Goal: Obtain resource: Obtain resource

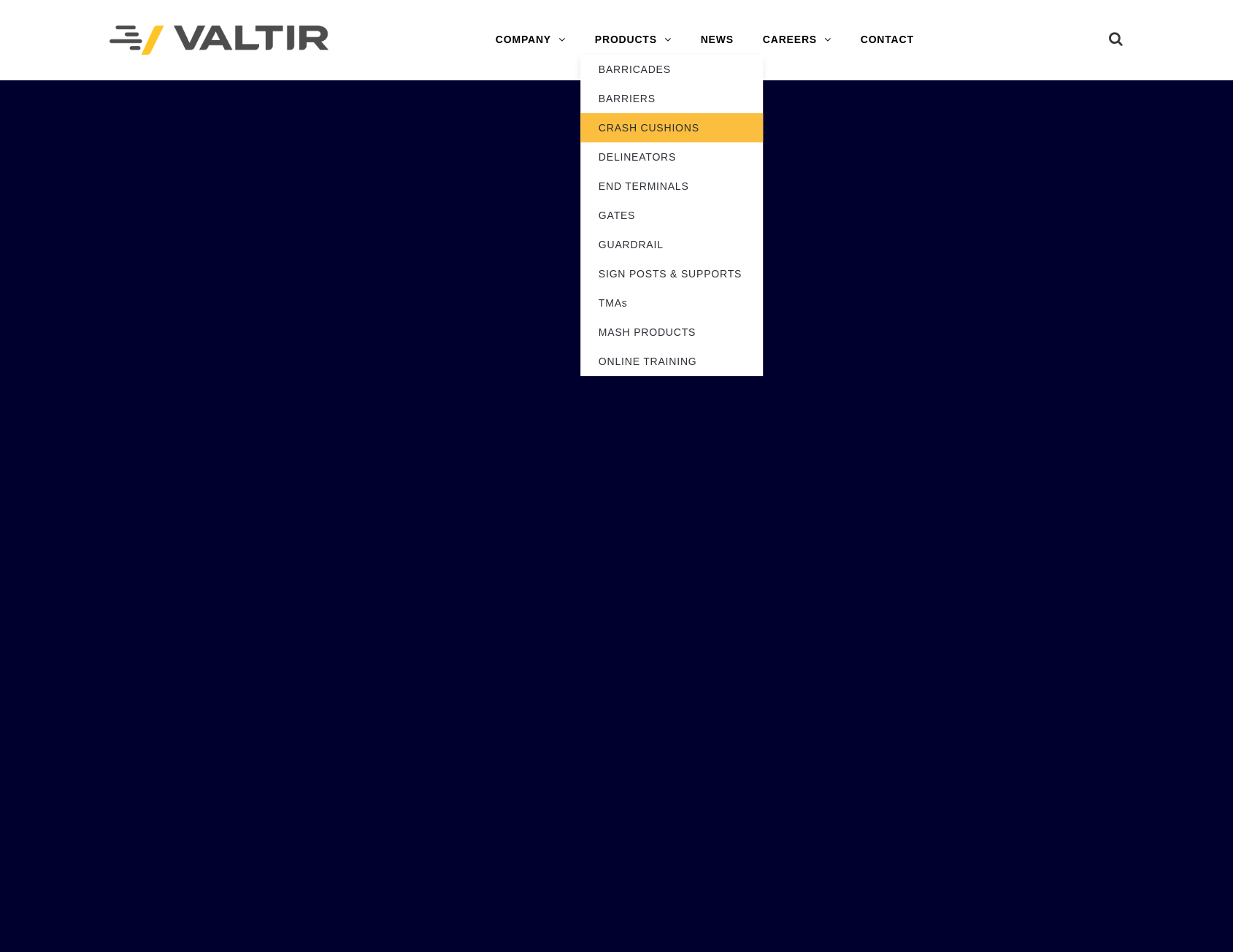
click at [625, 116] on link "CRASH CUSHIONS" at bounding box center [672, 128] width 182 height 29
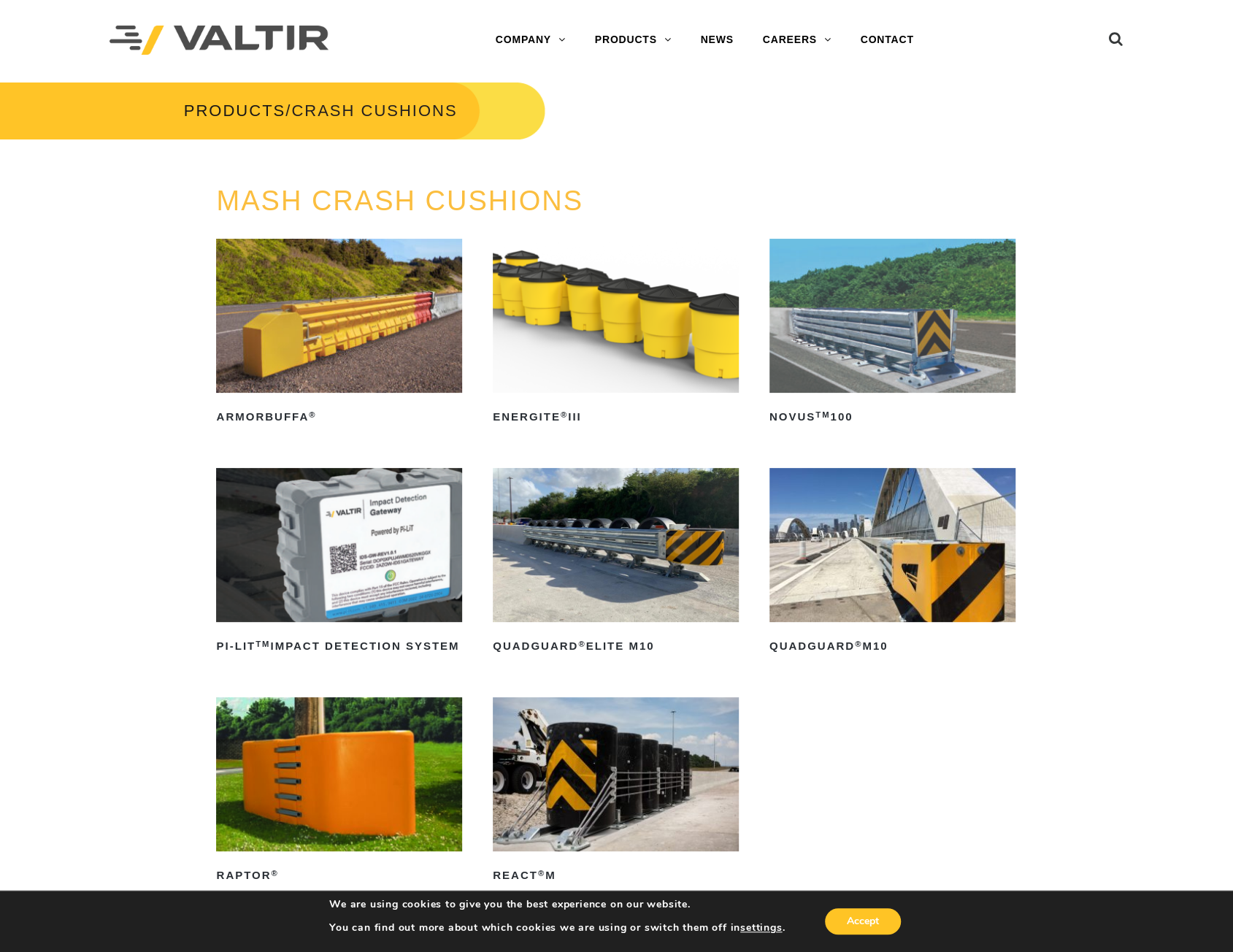
click at [870, 577] on img at bounding box center [893, 544] width 246 height 154
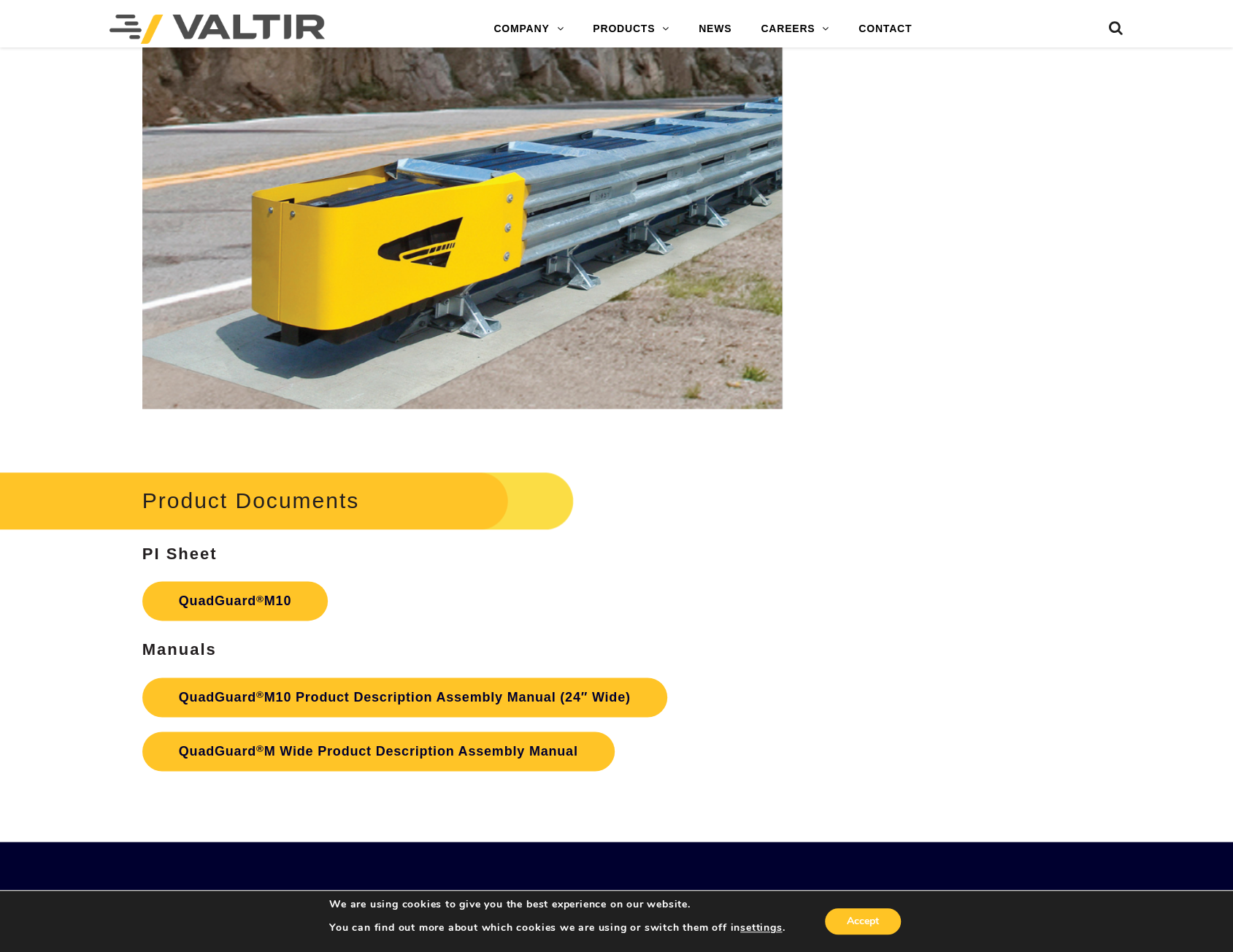
scroll to position [4671, 0]
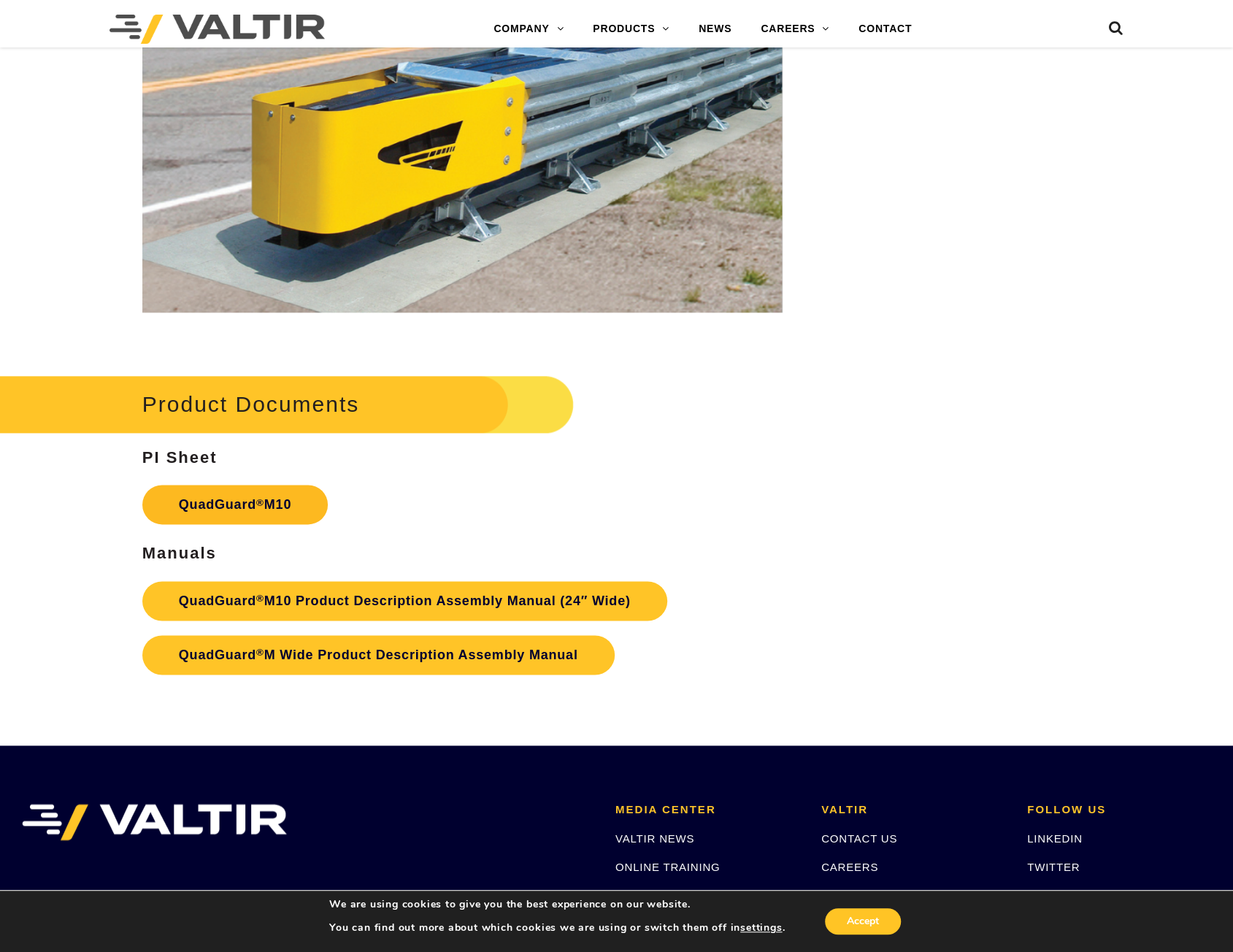
click at [279, 501] on link "QuadGuard ® M10" at bounding box center [236, 505] width 186 height 40
click at [430, 603] on link "QuadGuard ® M10 Product Description Assembly Manual (24″ Wide)" at bounding box center [405, 601] width 524 height 40
